Goal: Transaction & Acquisition: Subscribe to service/newsletter

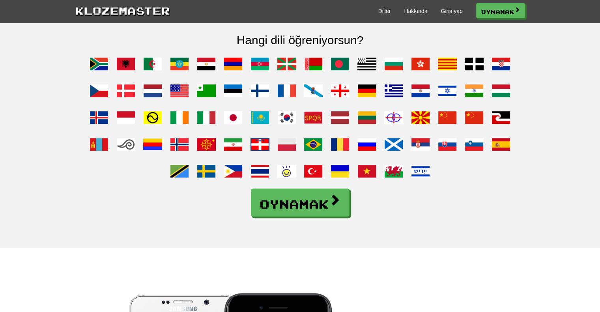
scroll to position [631, 0]
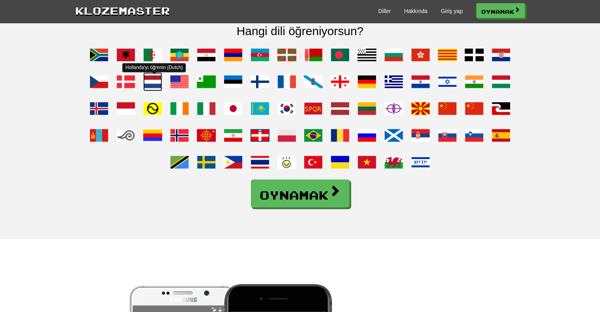
click at [149, 91] on span at bounding box center [152, 81] width 19 height 19
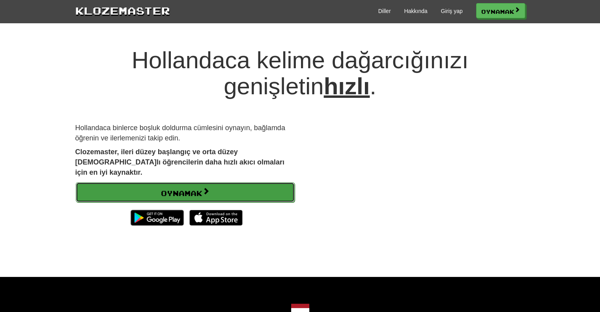
click at [260, 183] on link "Oynamak" at bounding box center [185, 192] width 219 height 21
